Goal: Information Seeking & Learning: Learn about a topic

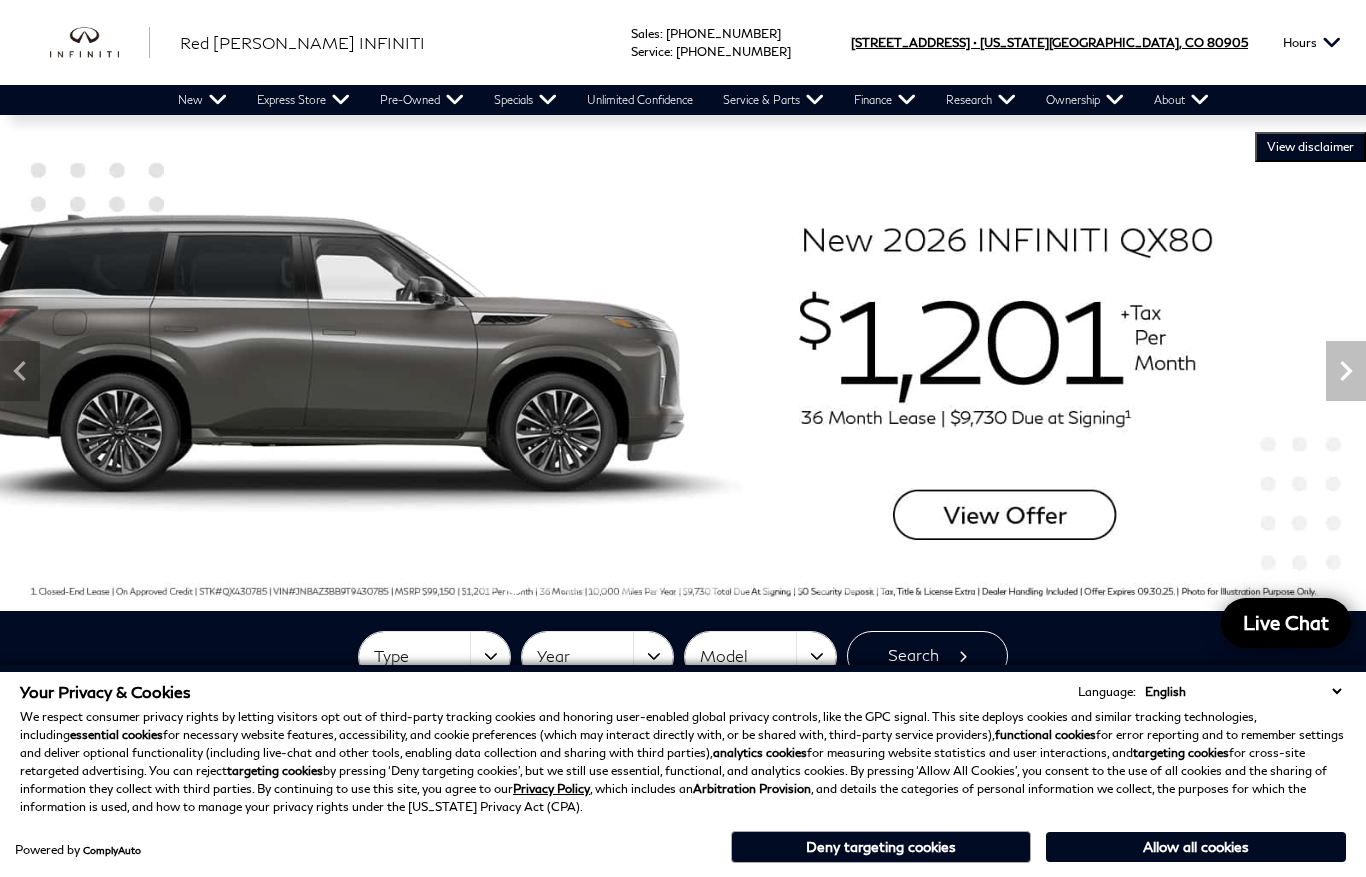
click at [1162, 46] on span "[US_STATE][GEOGRAPHIC_DATA]," at bounding box center [1081, 42] width 202 height 85
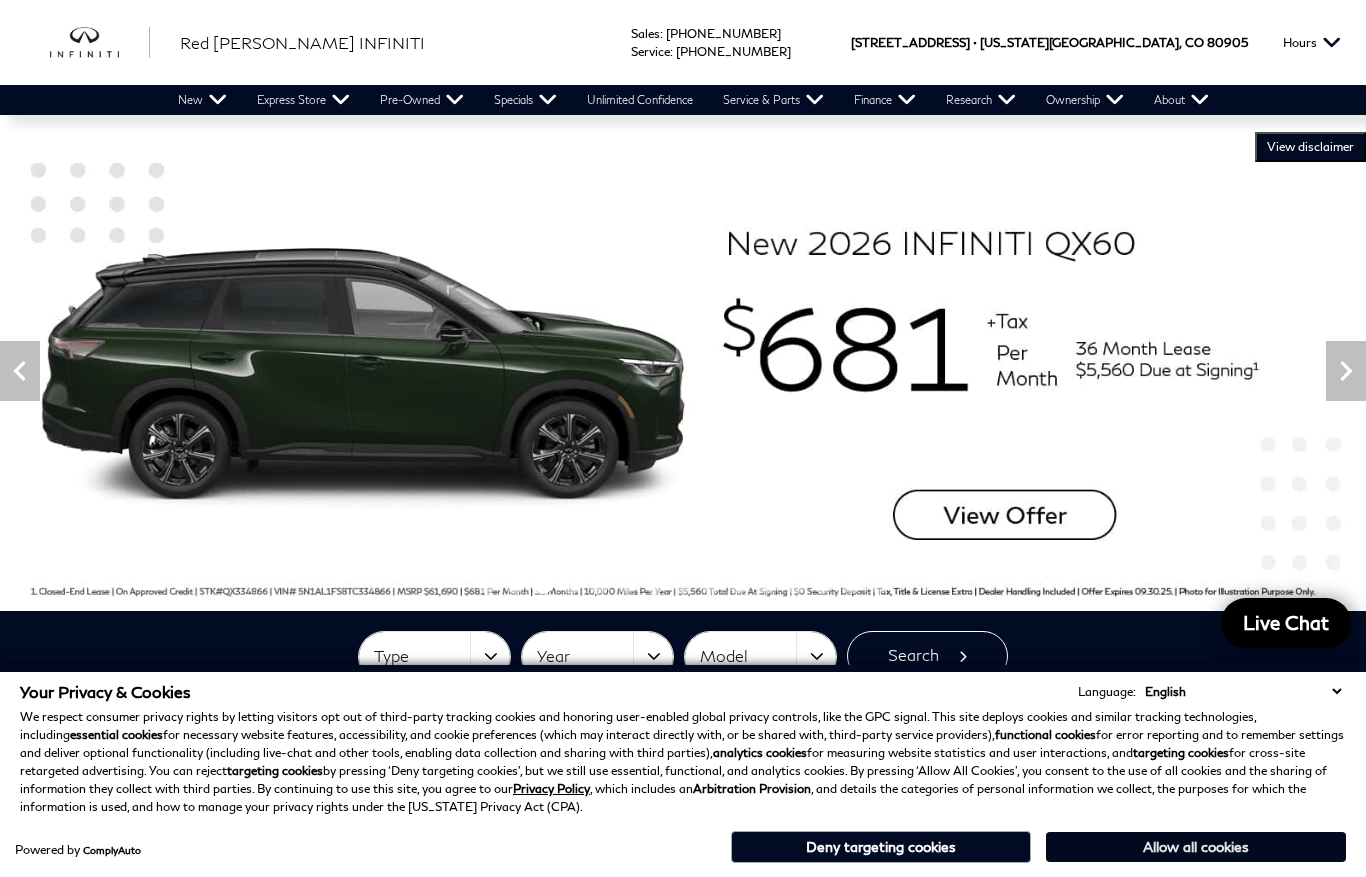
click at [1231, 846] on button "Allow all cookies" at bounding box center [1196, 847] width 300 height 30
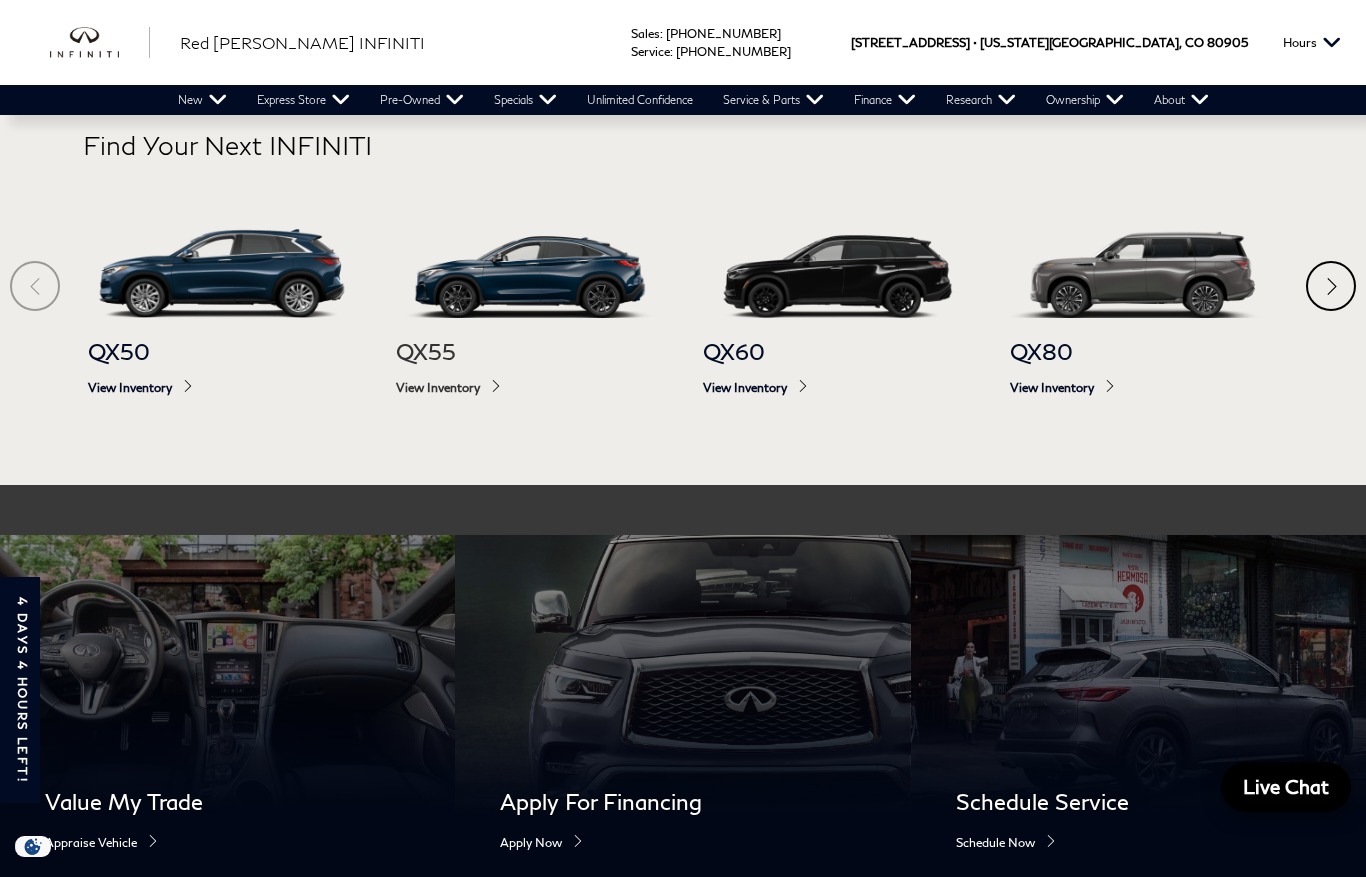
scroll to position [1077, 0]
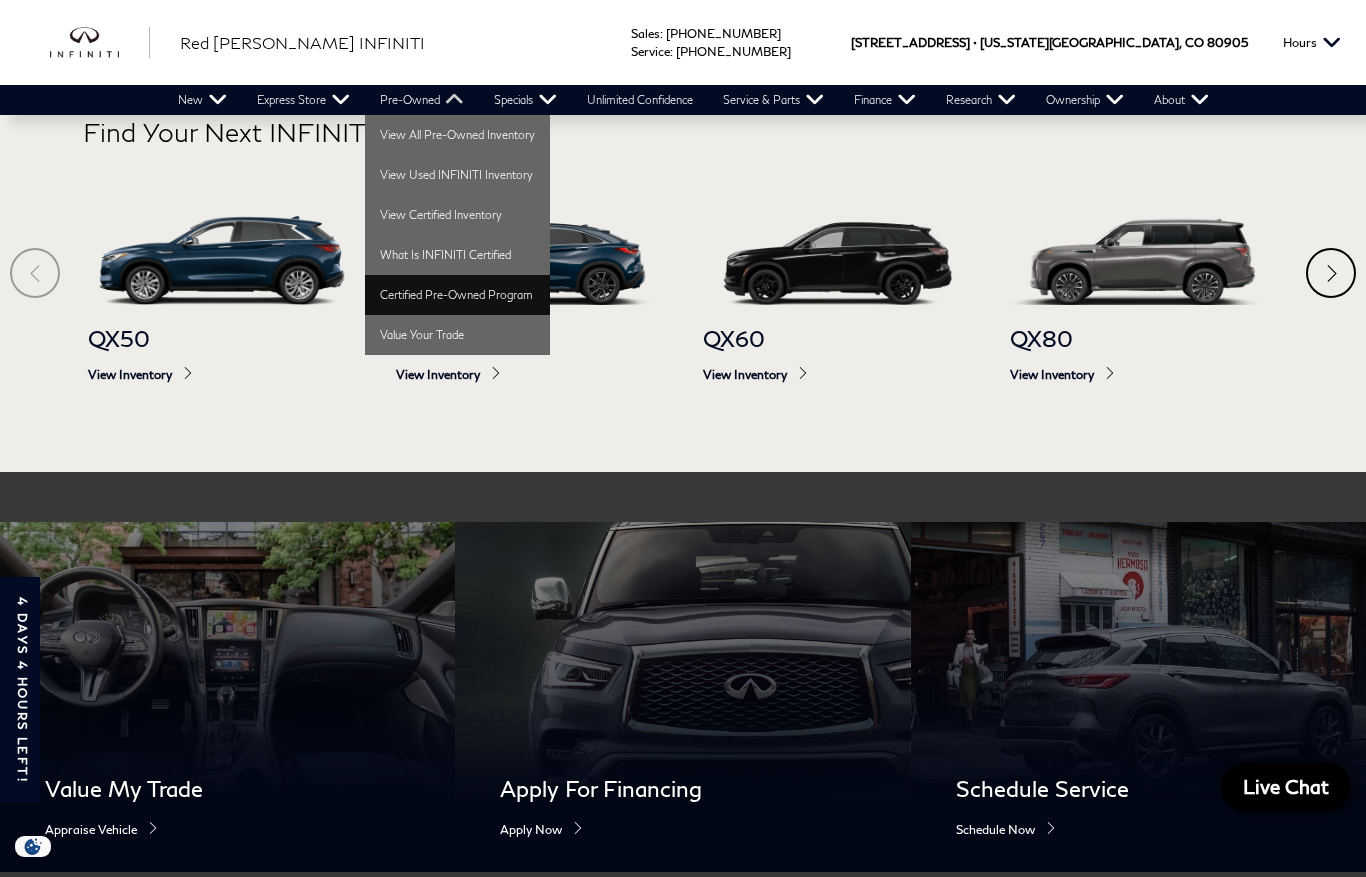
click at [458, 291] on link "Certified Pre-Owned Program" at bounding box center [457, 295] width 185 height 40
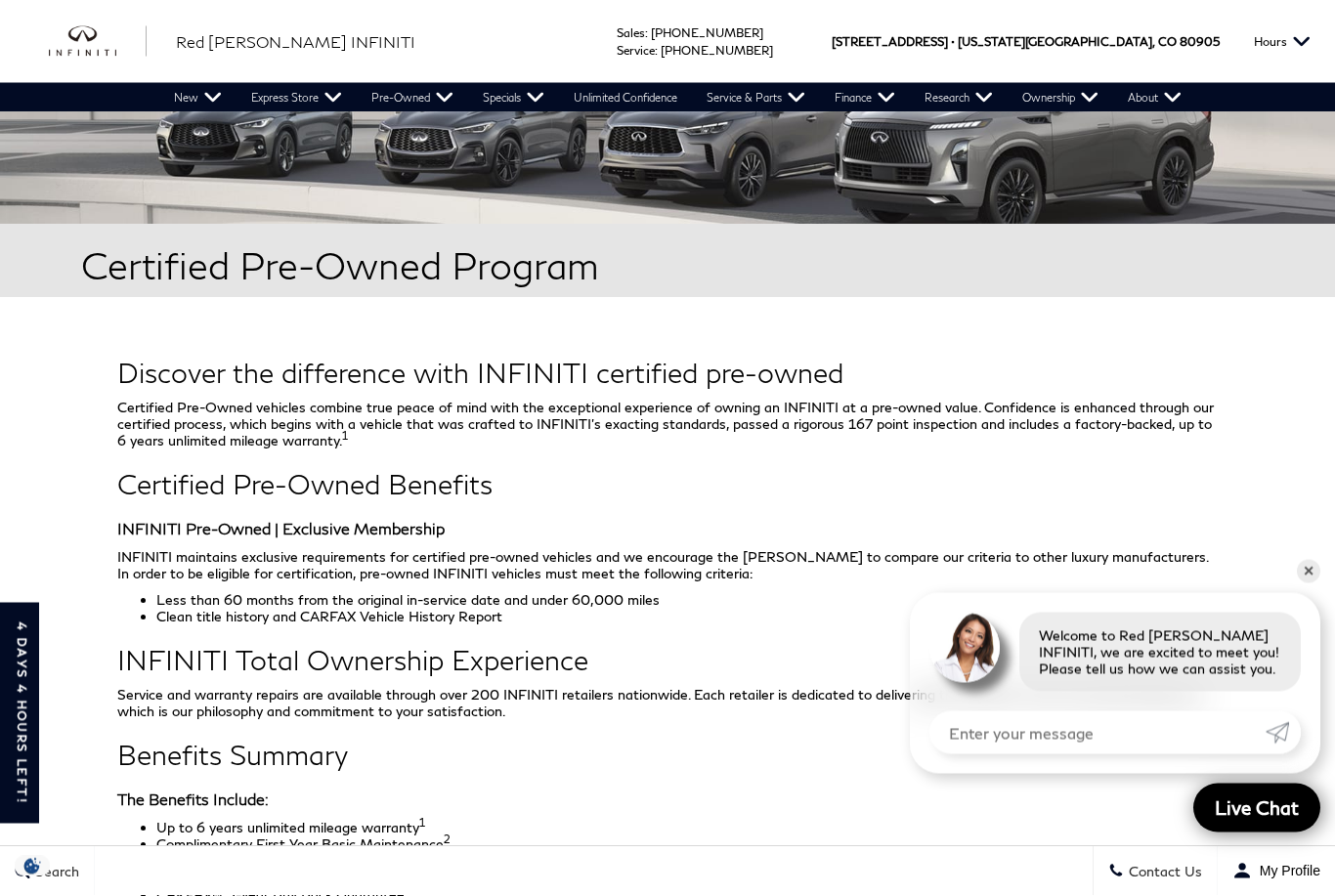
scroll to position [289, 0]
click at [1309, 583] on link "✕" at bounding box center [1309, 572] width 23 height 23
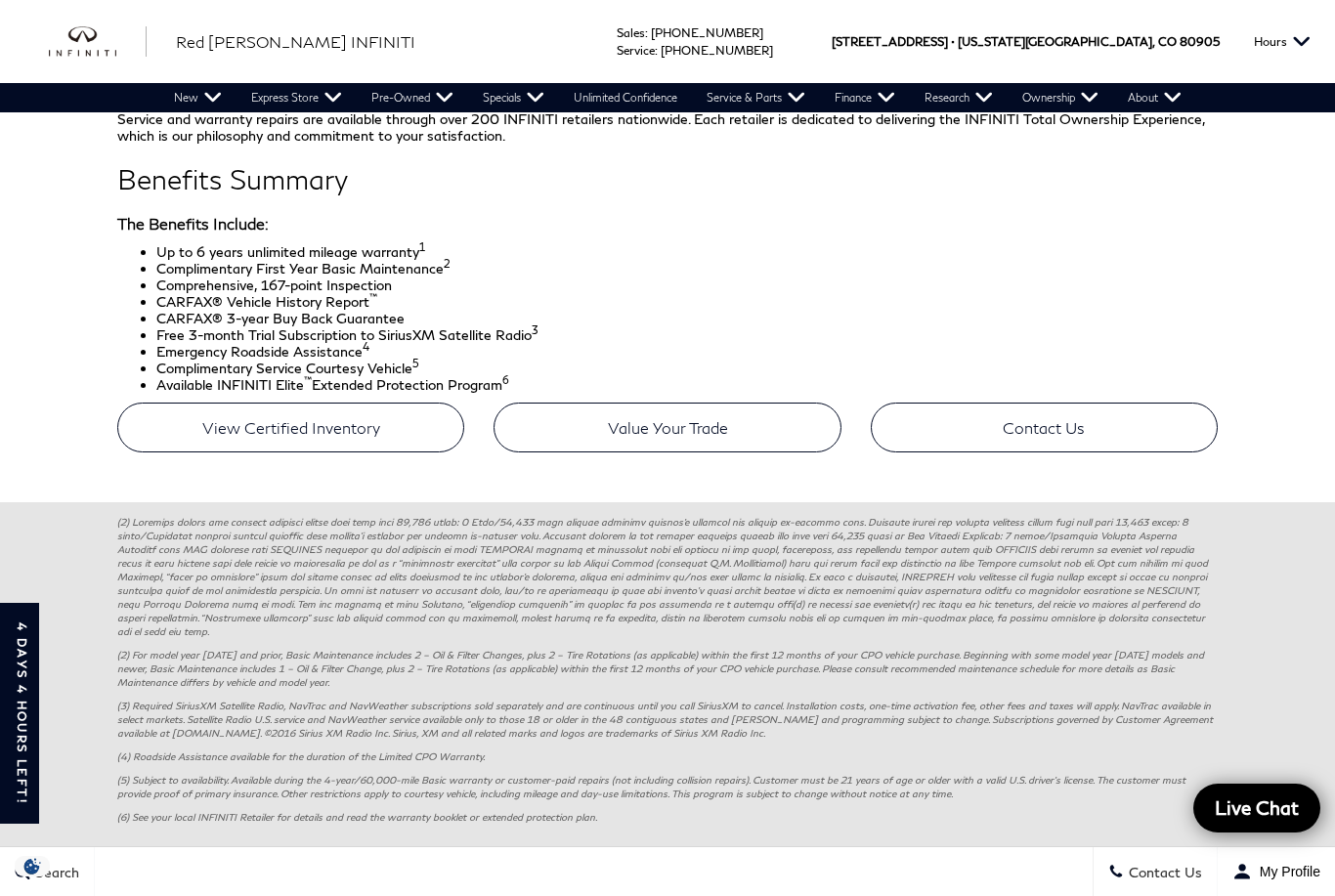
scroll to position [875, 0]
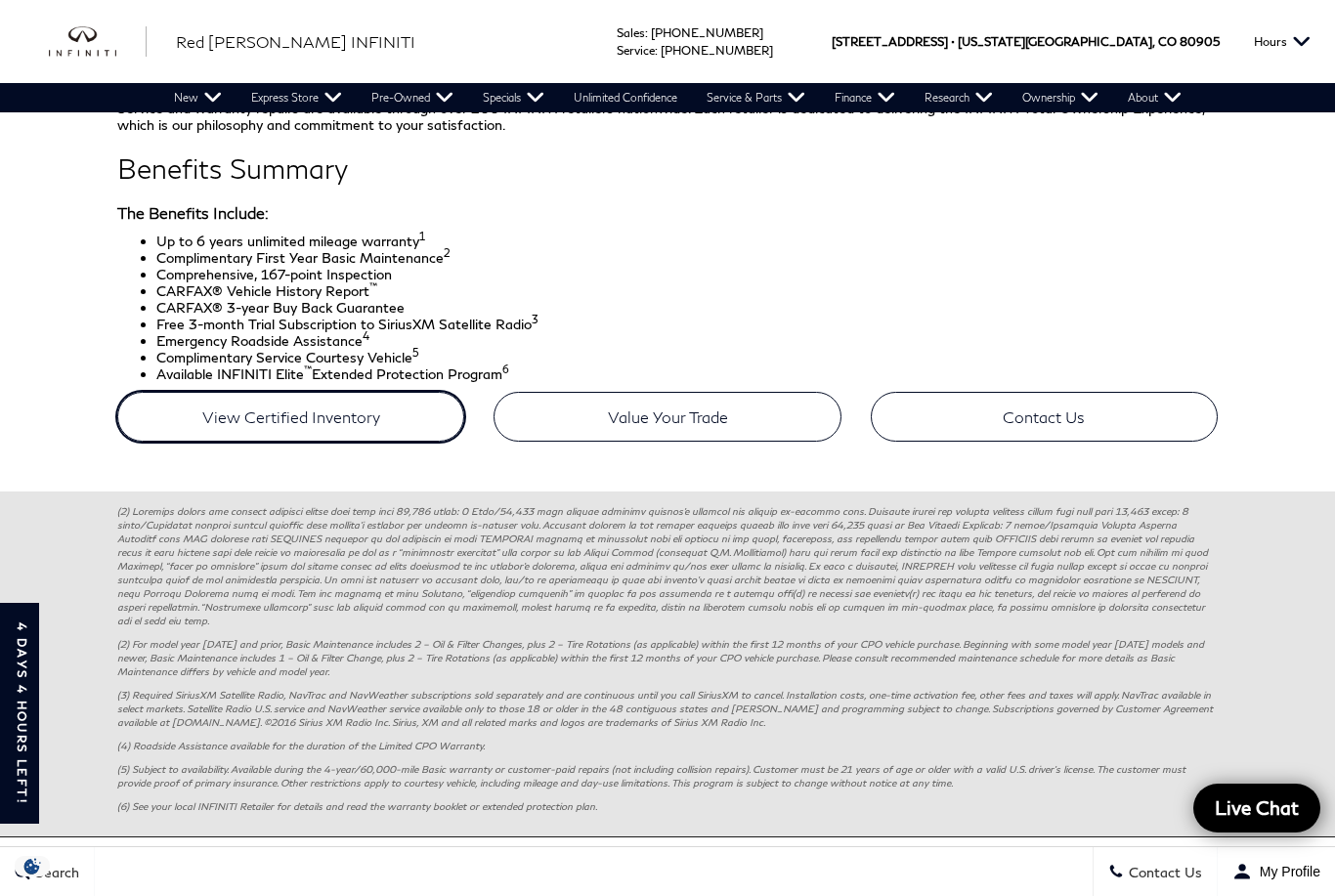
click at [363, 411] on link "View Certified Inventory" at bounding box center [290, 416] width 347 height 50
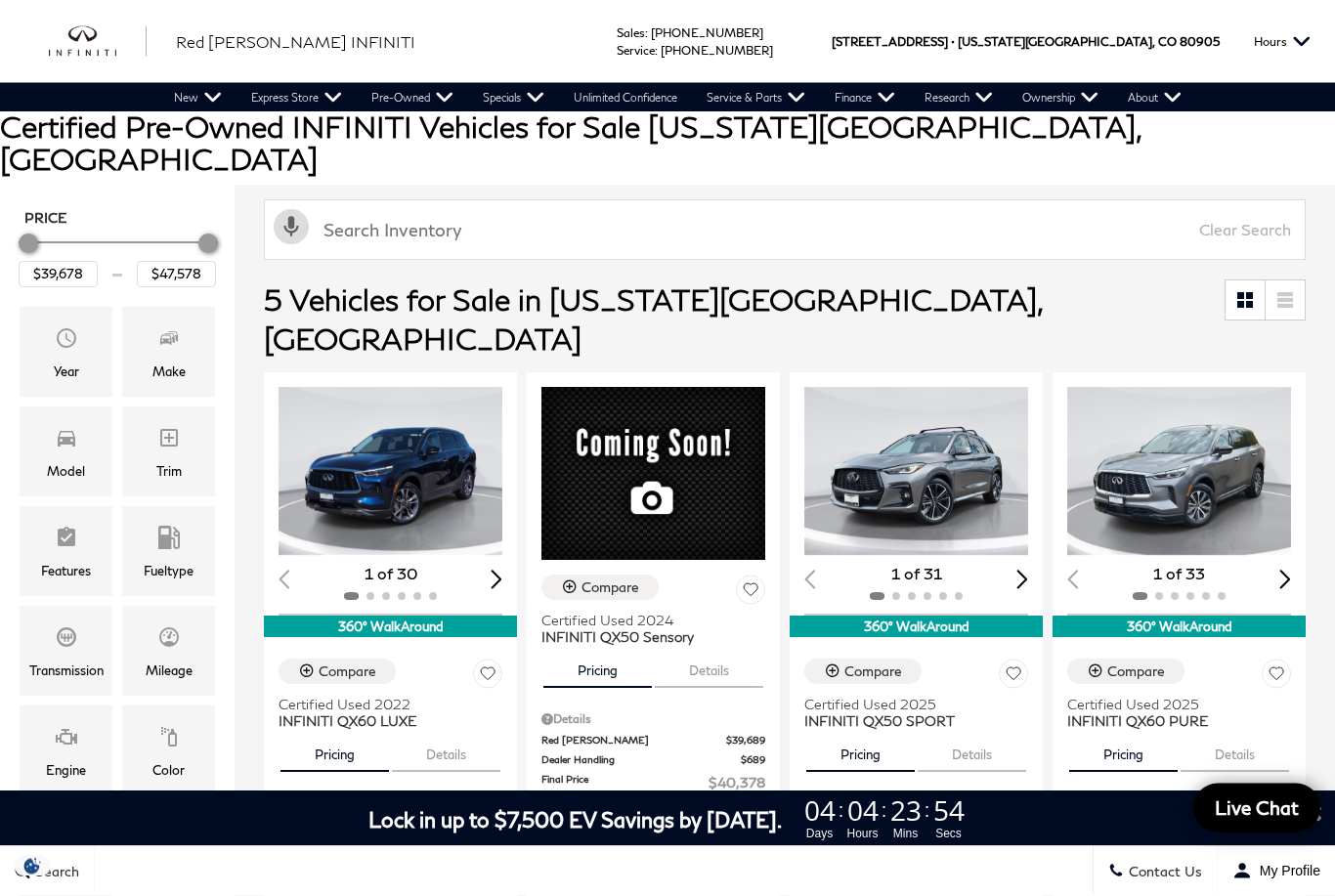
scroll to position [186, 0]
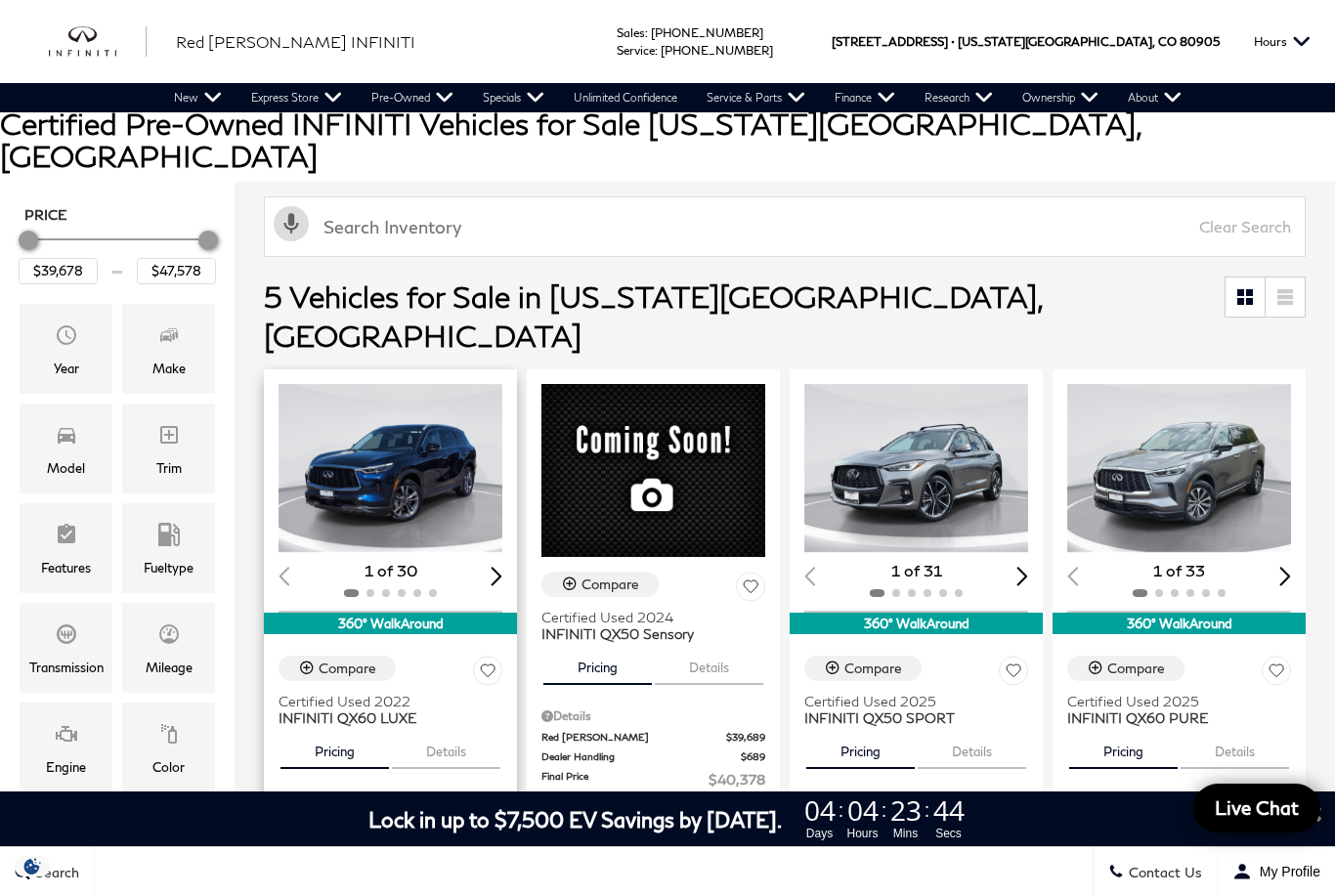
click at [494, 567] on div "Next slide" at bounding box center [496, 576] width 12 height 19
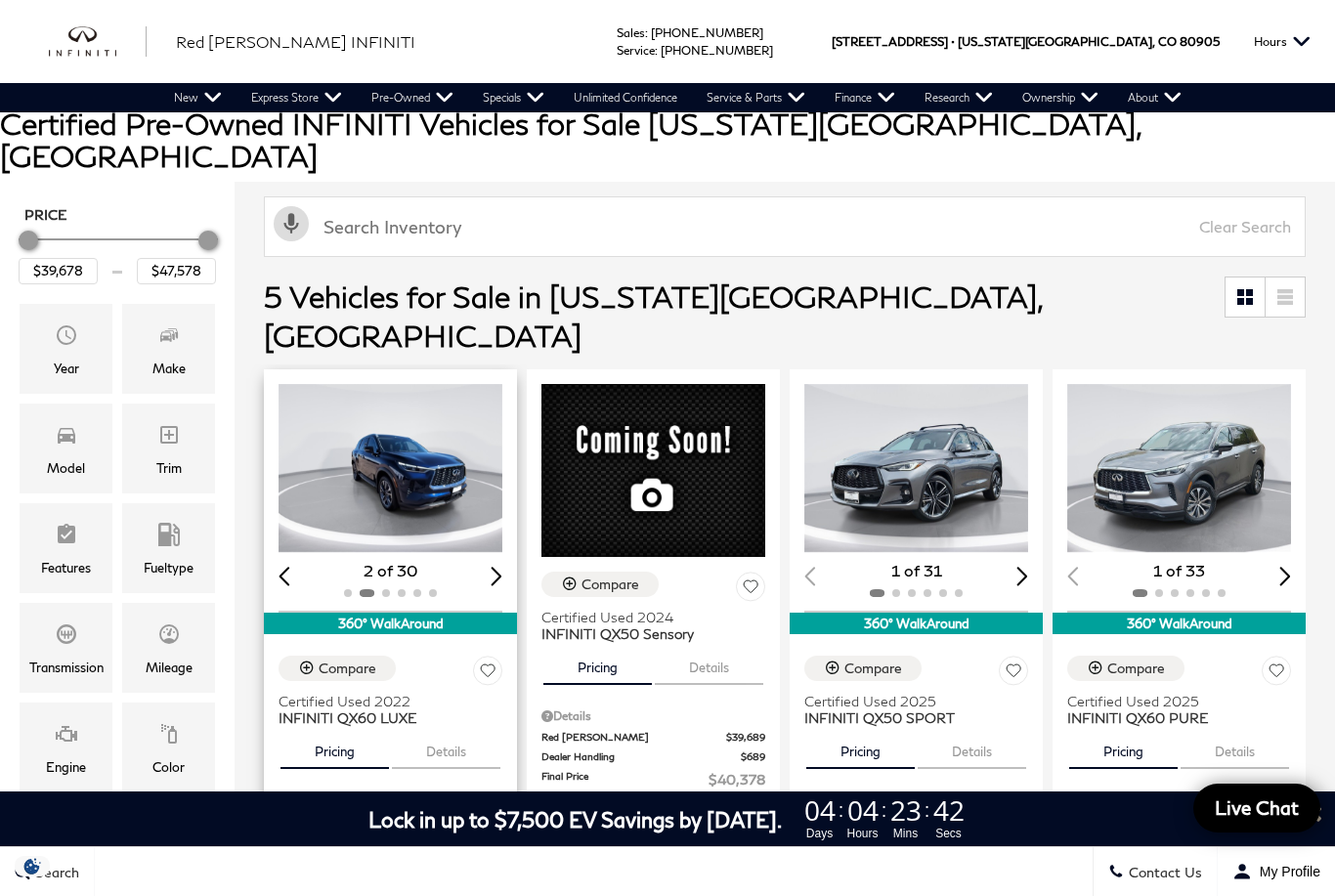
click at [494, 567] on div "Next slide" at bounding box center [496, 576] width 12 height 19
click at [495, 567] on div "Next slide" at bounding box center [496, 576] width 12 height 19
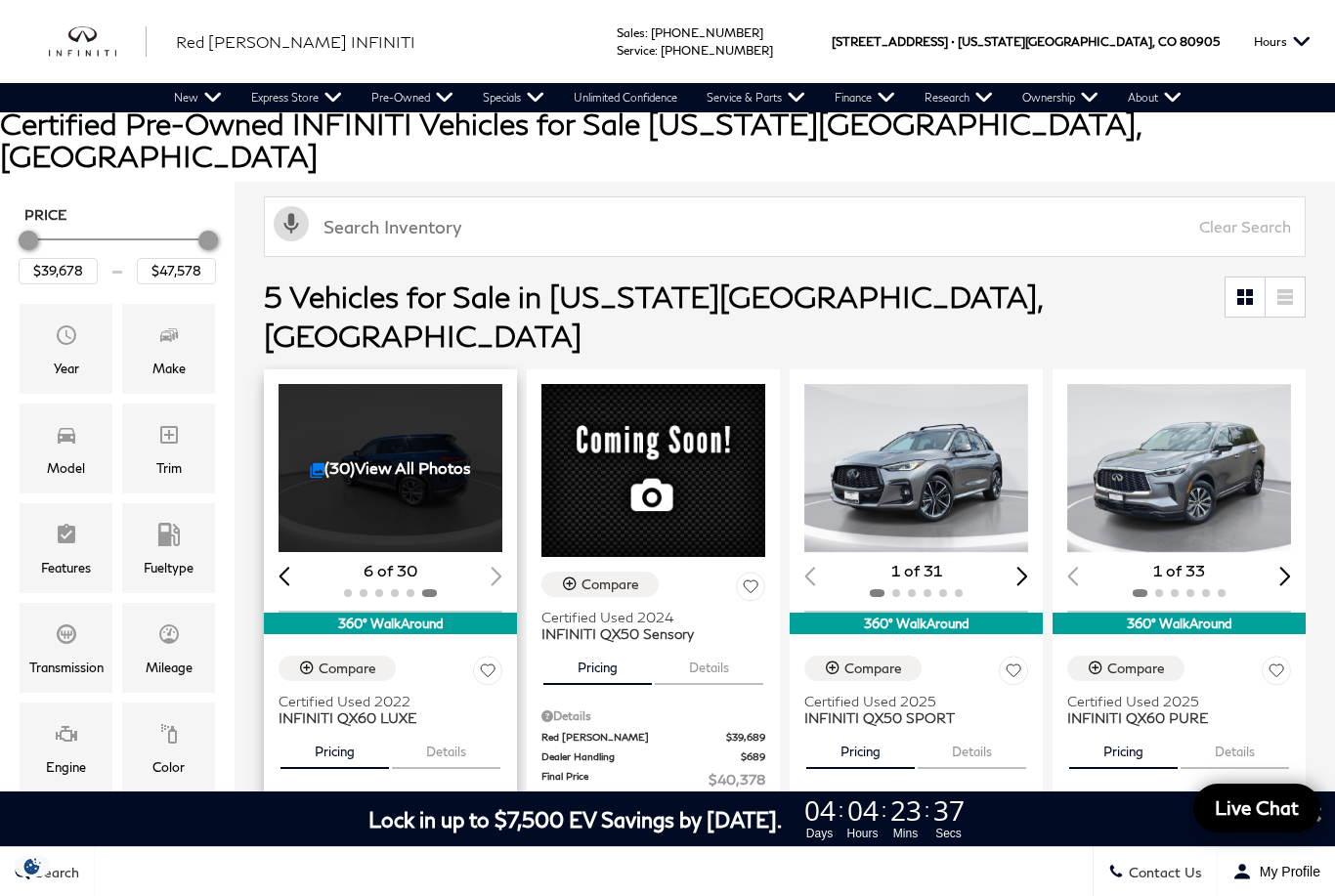
click at [495, 560] on div "6 of 30" at bounding box center [390, 571] width 224 height 21
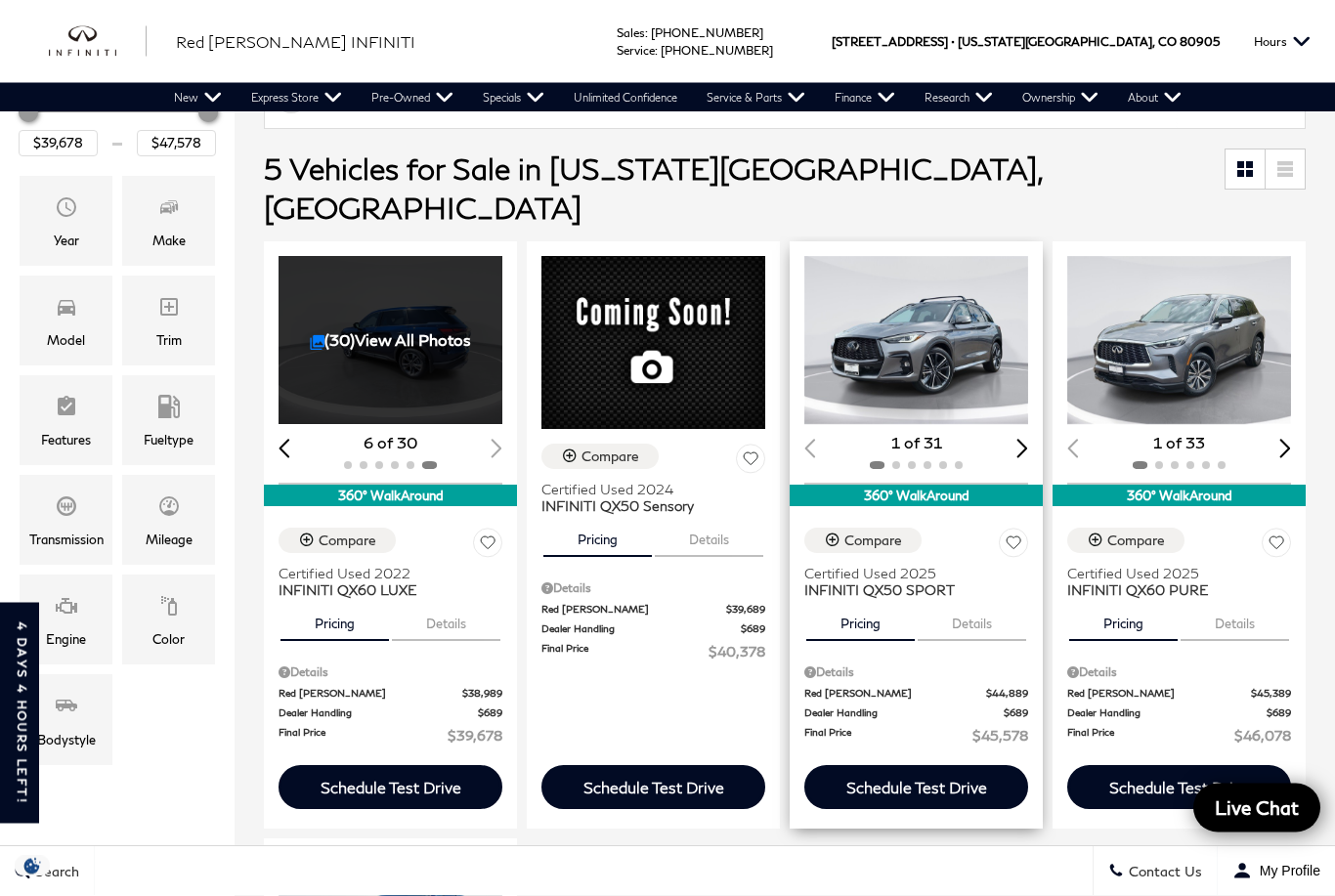
scroll to position [314, 0]
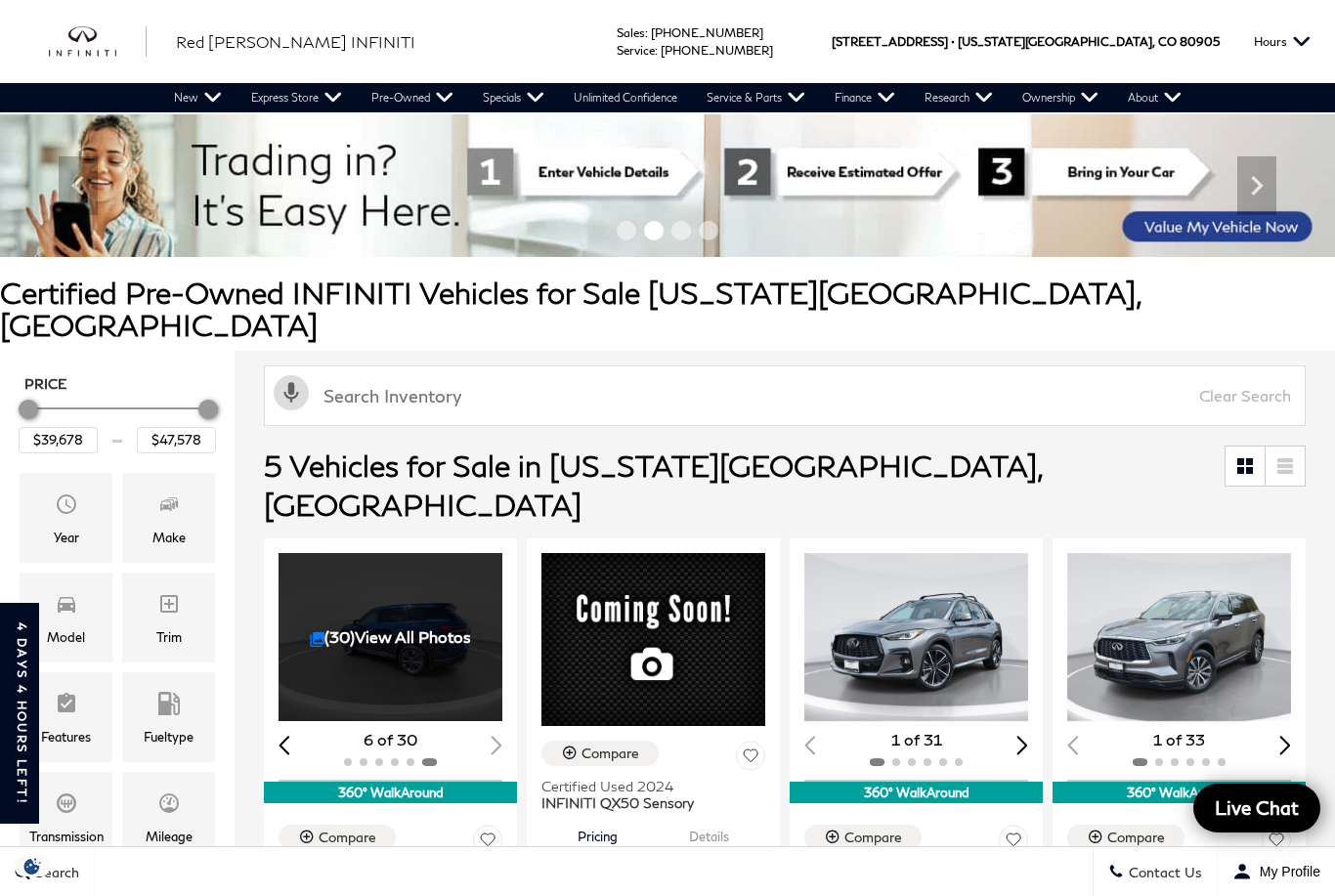
scroll to position [0, 0]
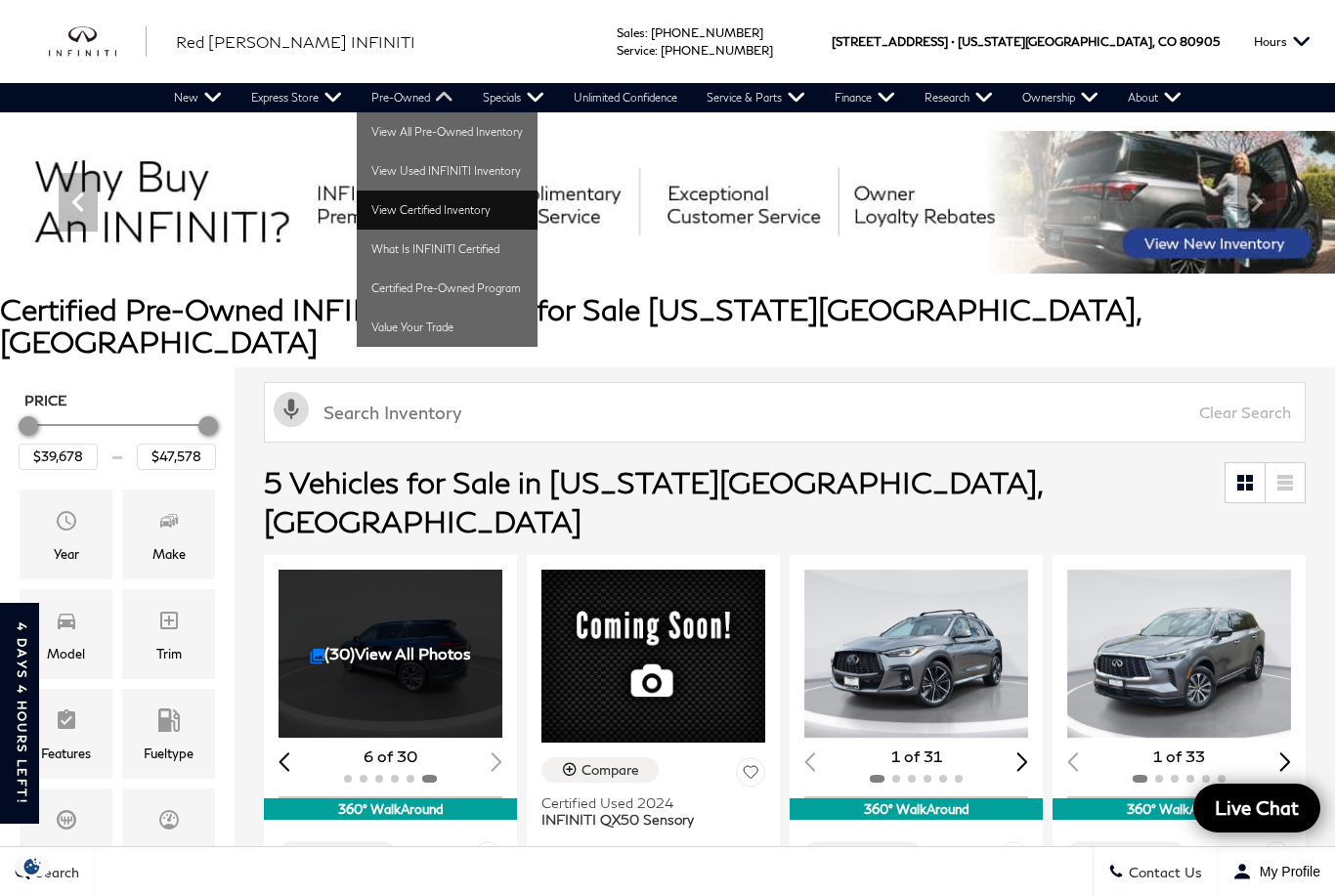
click at [415, 215] on link "View Certified Inventory" at bounding box center [447, 210] width 181 height 39
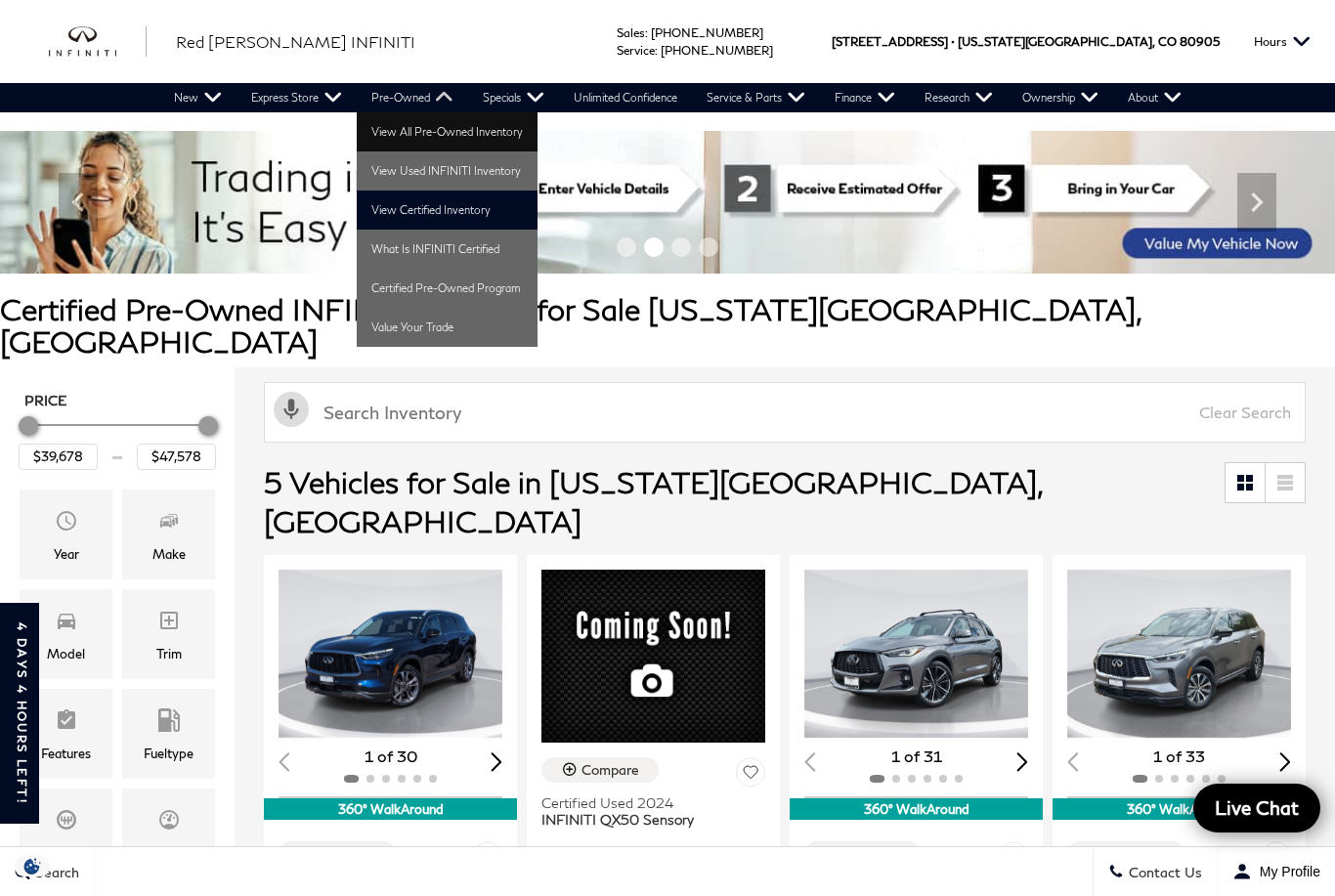
click at [447, 140] on link "View All Pre-Owned Inventory" at bounding box center [447, 132] width 181 height 39
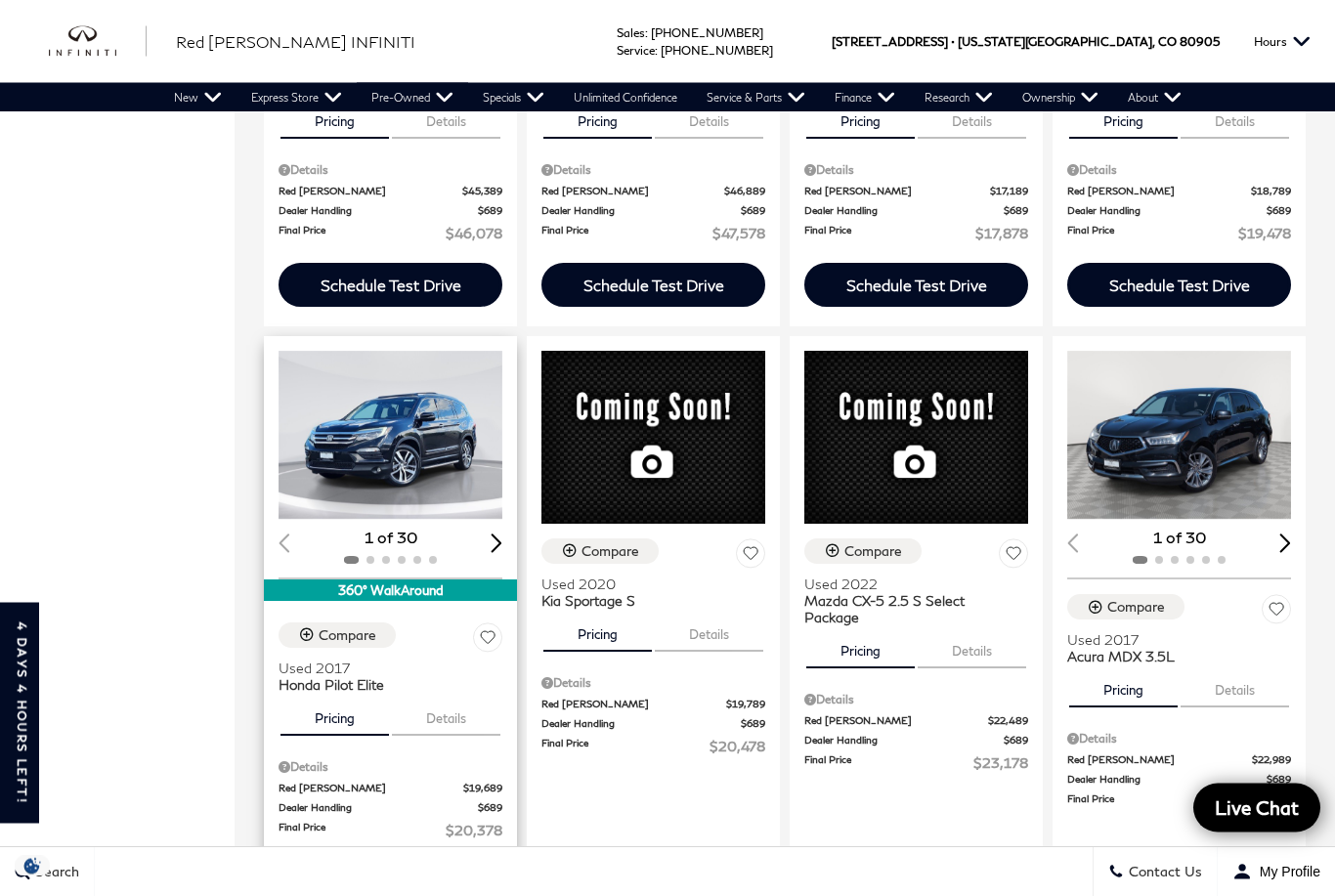
scroll to position [1380, 0]
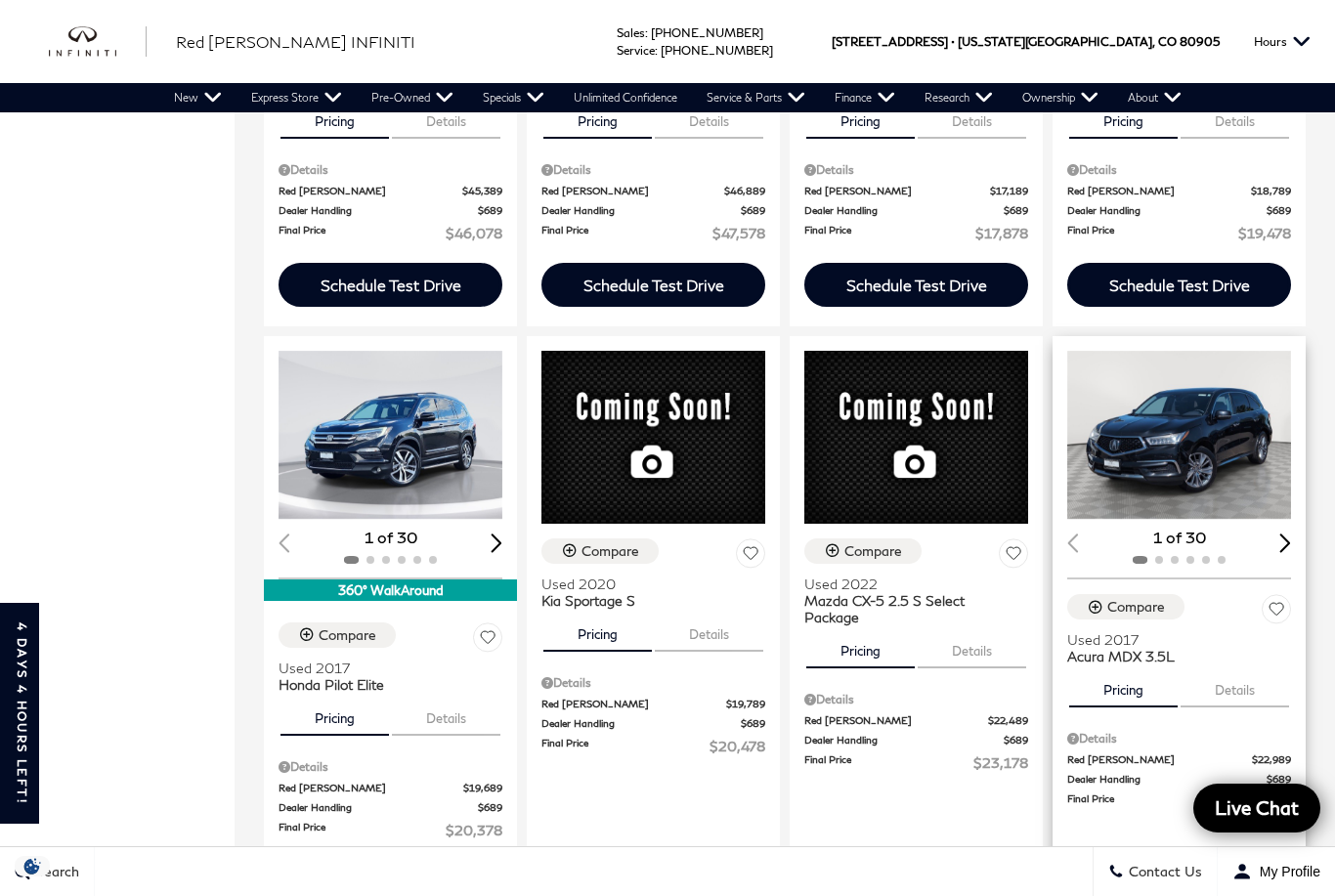
click at [1285, 533] on div "Next slide" at bounding box center [1285, 542] width 12 height 19
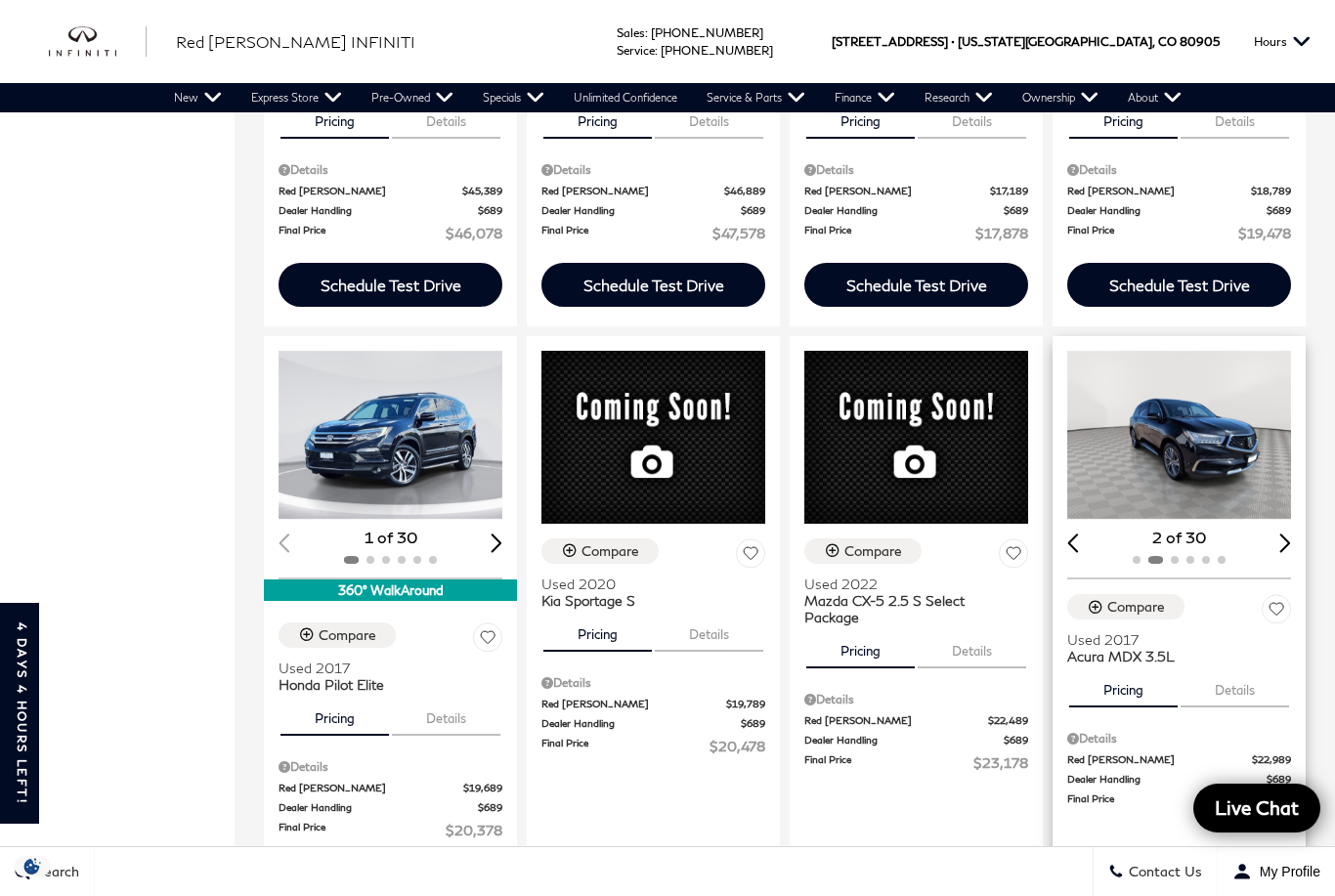
click at [1282, 533] on div "Next slide" at bounding box center [1285, 542] width 12 height 19
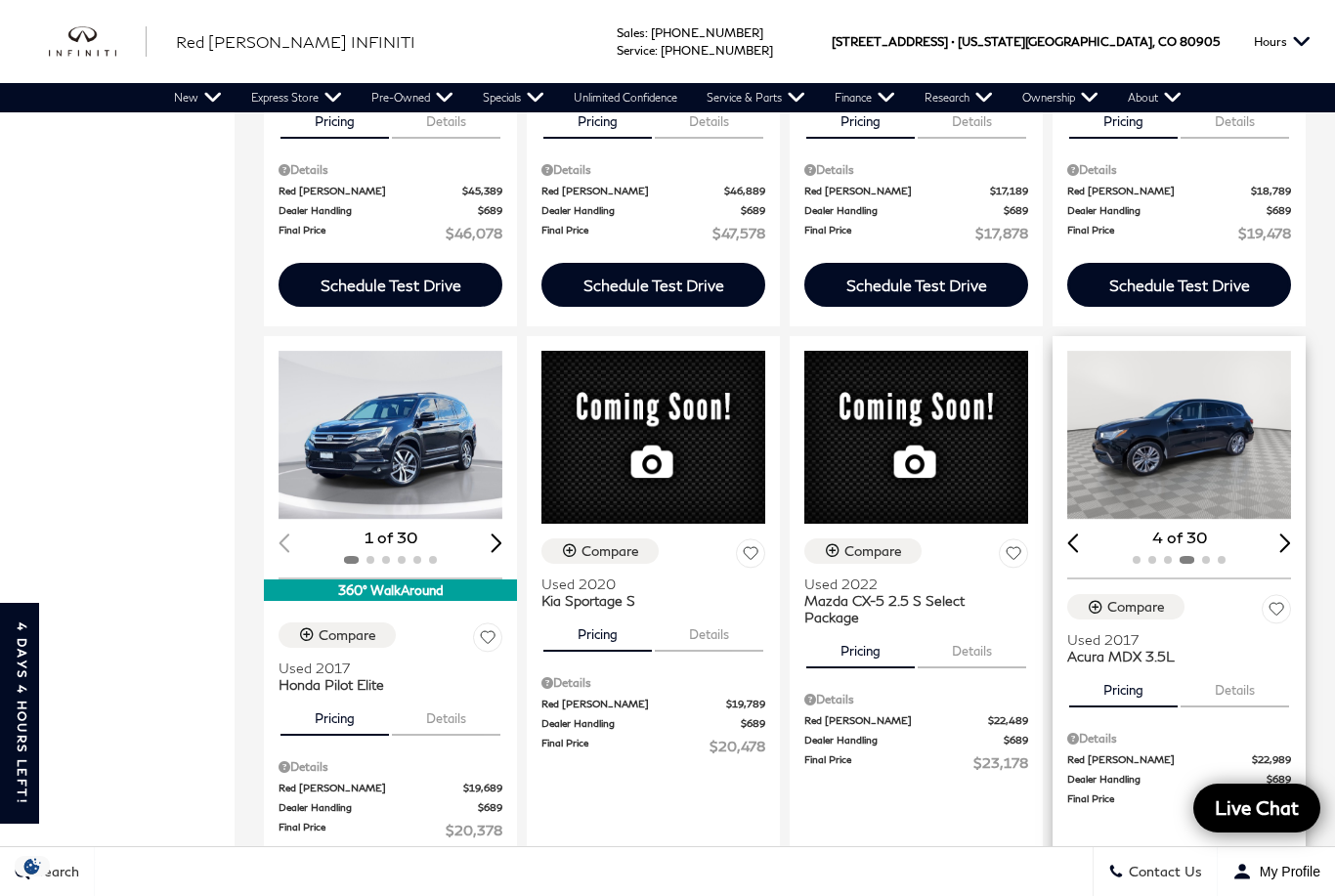
click at [1283, 533] on div "Next slide" at bounding box center [1285, 542] width 12 height 19
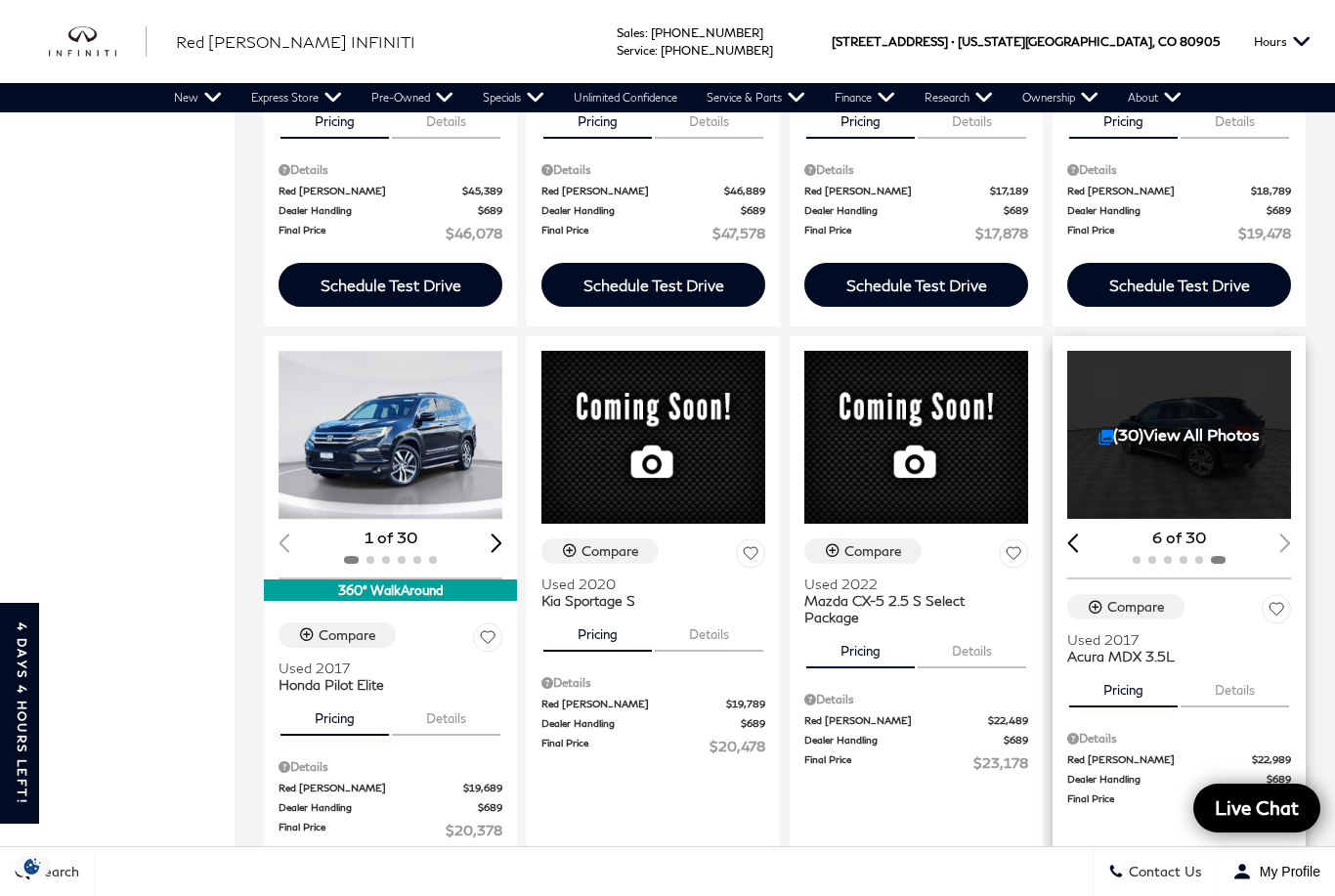
click at [1284, 527] on div "6 of 30" at bounding box center [1179, 537] width 224 height 21
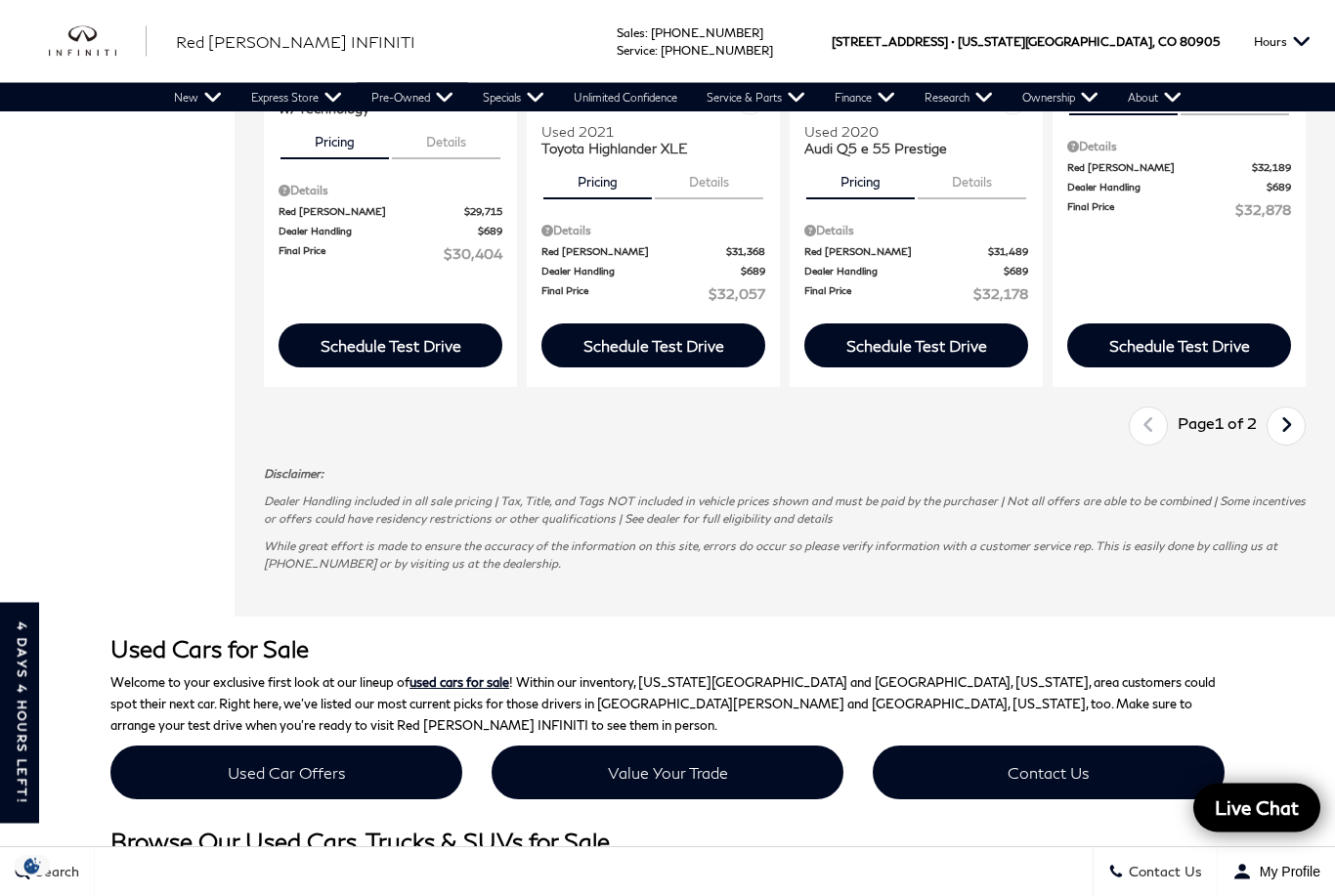
scroll to position [3109, 0]
click at [1287, 414] on icon "next page" at bounding box center [1286, 425] width 13 height 31
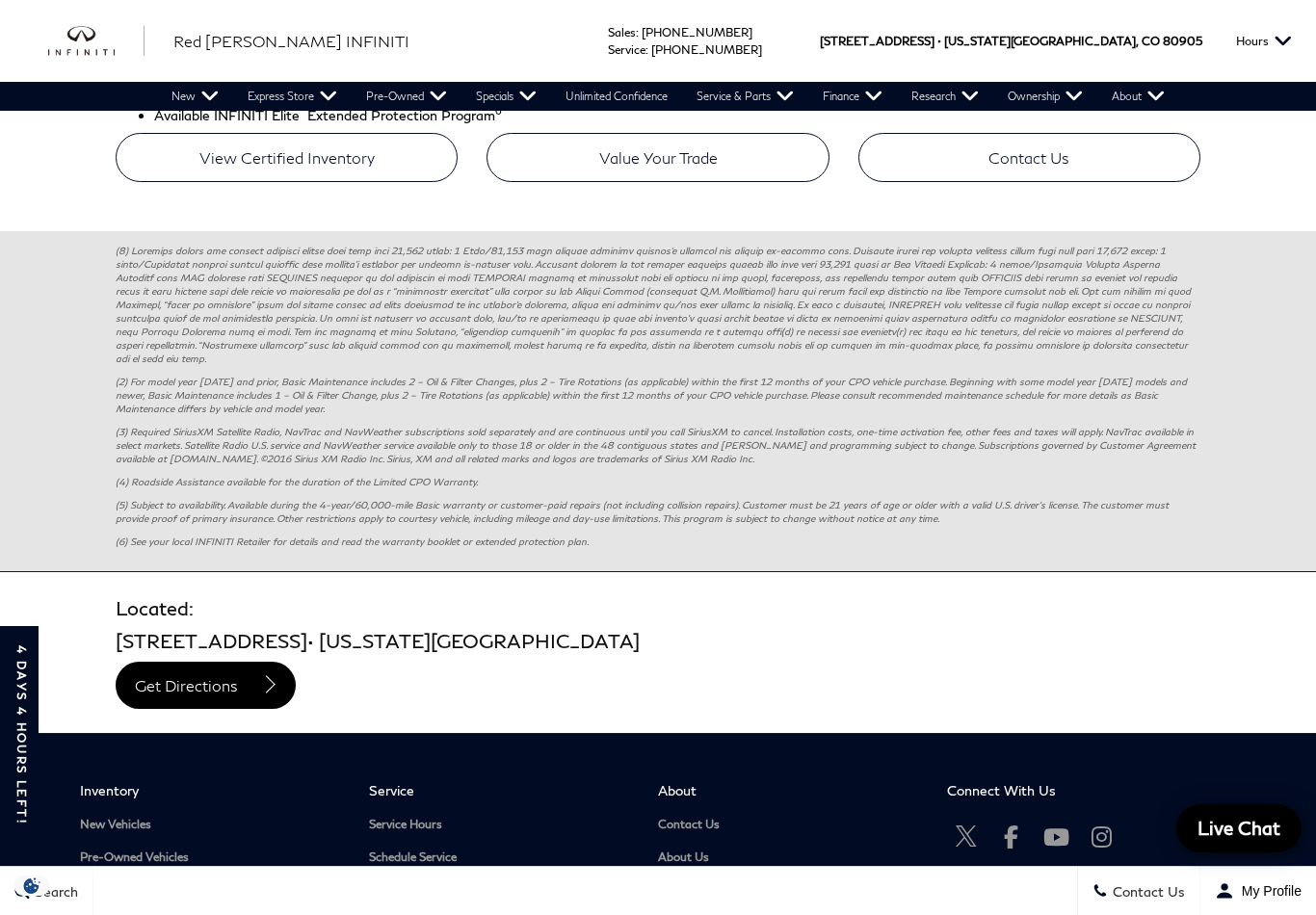
scroll to position [1108, 0]
